Goal: Use online tool/utility: Use online tool/utility

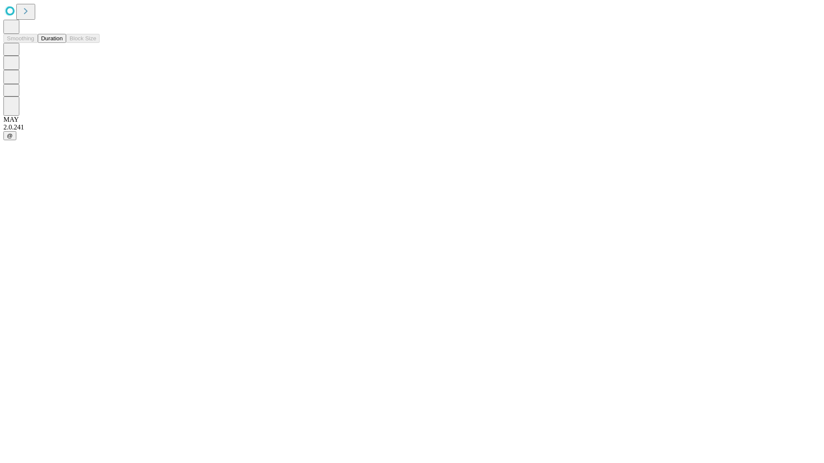
click at [63, 43] on button "Duration" at bounding box center [52, 38] width 28 height 9
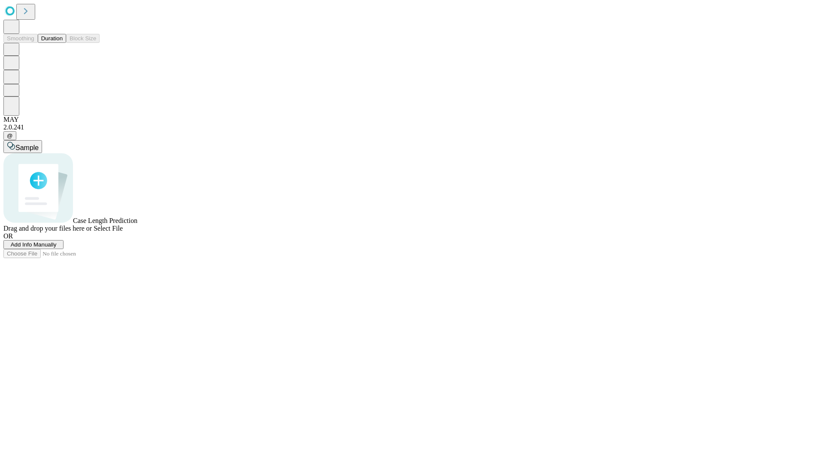
click at [123, 232] on span "Select File" at bounding box center [108, 228] width 29 height 7
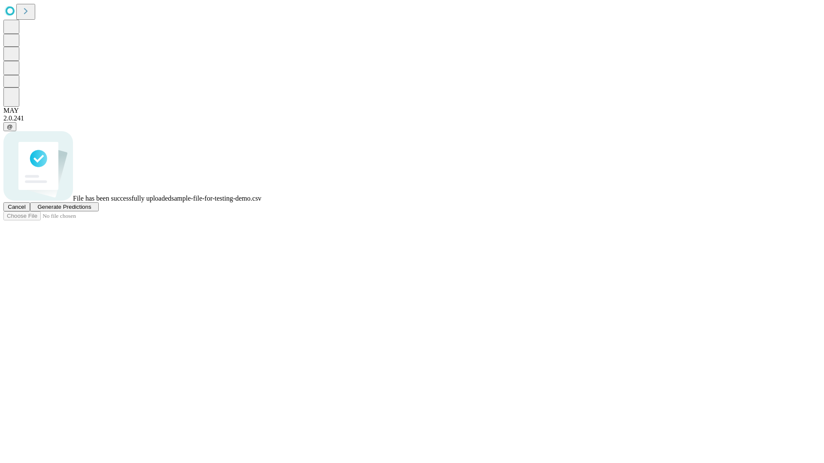
click at [91, 210] on span "Generate Predictions" at bounding box center [64, 207] width 54 height 6
